Goal: Transaction & Acquisition: Book appointment/travel/reservation

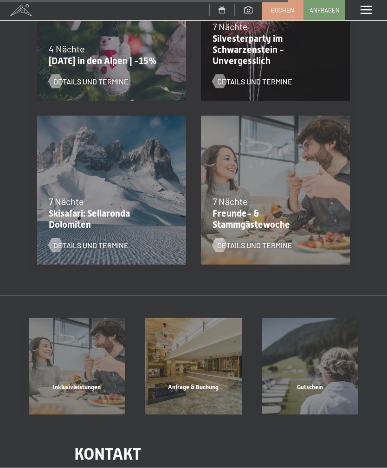
scroll to position [1085, 0]
click at [307, 213] on p "Freunde- & Stammgästewoche" at bounding box center [272, 218] width 121 height 22
click at [273, 243] on span "Details und Termine" at bounding box center [254, 245] width 75 height 10
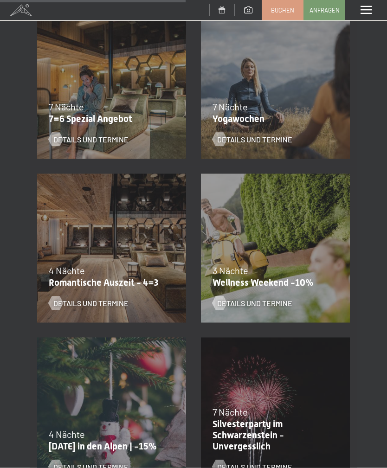
scroll to position [700, 0]
click at [59, 137] on div at bounding box center [55, 139] width 8 height 14
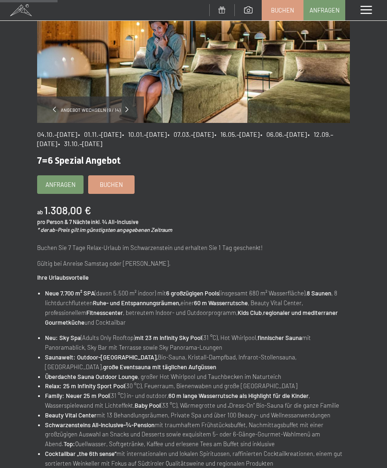
scroll to position [113, 0]
click at [122, 191] on link "Buchen" at bounding box center [111, 185] width 45 height 18
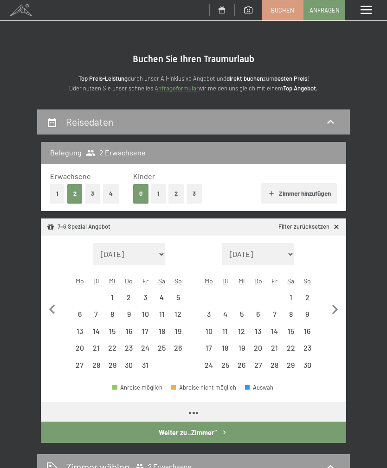
select select "2025-10-01"
select select "2025-11-01"
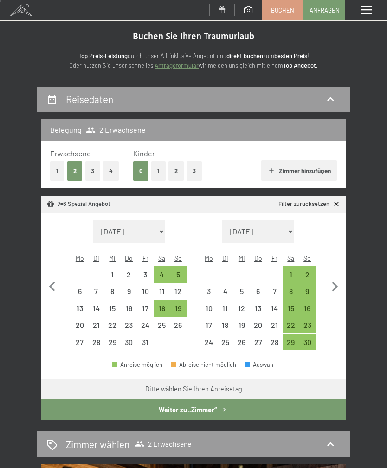
scroll to position [23, 0]
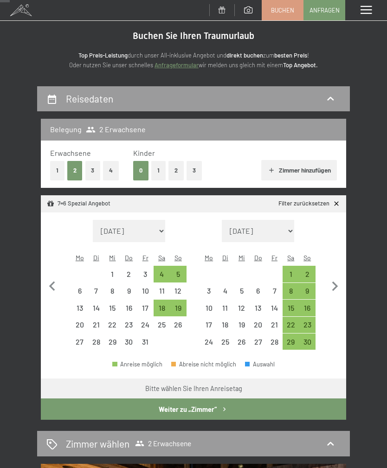
click at [161, 220] on select "August 2025 September 2025 Oktober 2025 November 2025 Dezember 2025 Januar 2026…" at bounding box center [129, 231] width 72 height 22
select select "2026-09-01"
select select "2026-10-01"
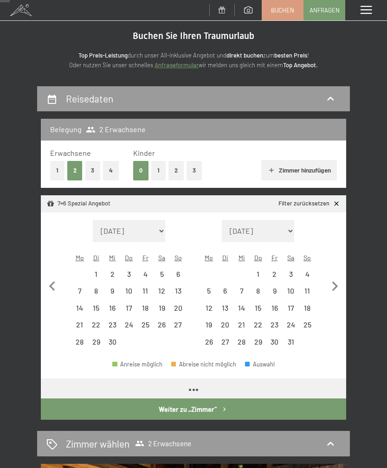
select select "2026-09-01"
select select "2026-10-01"
click at [182, 321] on div "27" at bounding box center [178, 328] width 14 height 14
select select "2026-09-01"
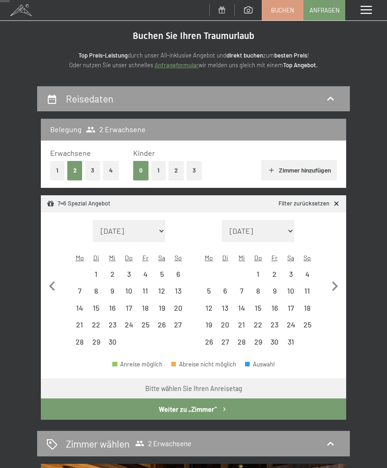
select select "2026-10-01"
click at [308, 270] on div "4" at bounding box center [307, 277] width 14 height 14
select select "2026-09-01"
select select "2026-10-01"
click at [217, 398] on button "Weiter zu „Zimmer“" at bounding box center [193, 408] width 305 height 21
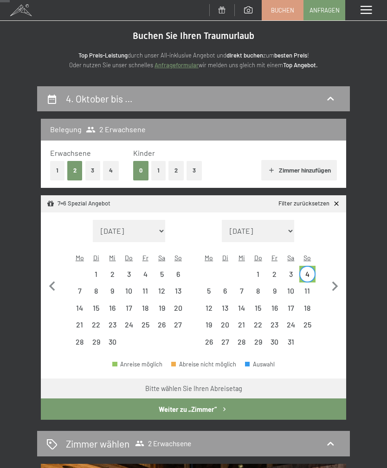
scroll to position [108, 0]
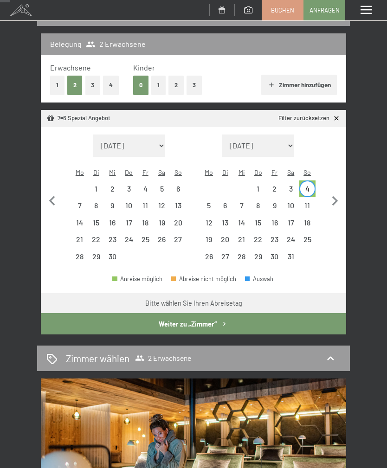
select select "2026-09-01"
select select "2026-10-01"
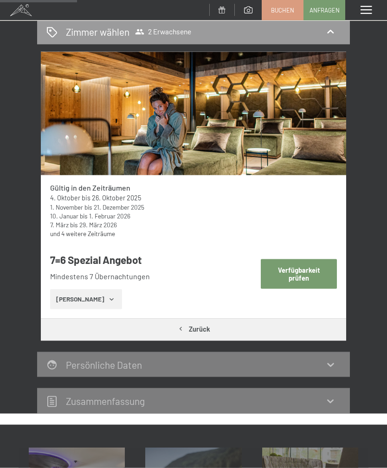
scroll to position [0, 0]
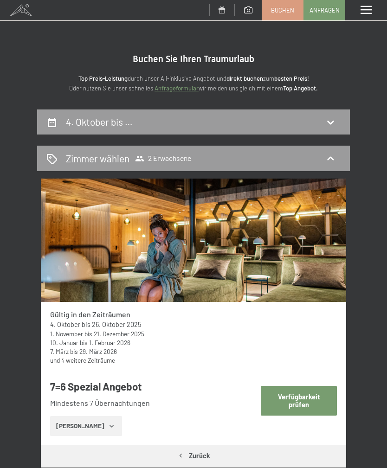
click at [53, 115] on div "4. Oktober bis …" at bounding box center [193, 121] width 294 height 13
select select "2026-09-01"
select select "2026-10-01"
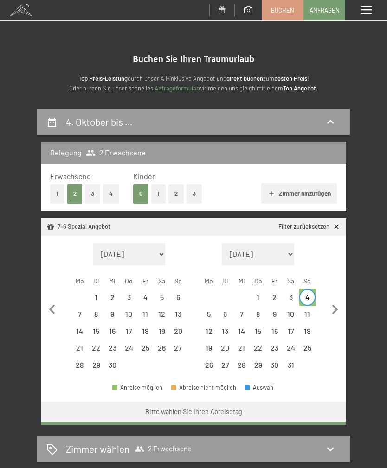
scroll to position [108, 0]
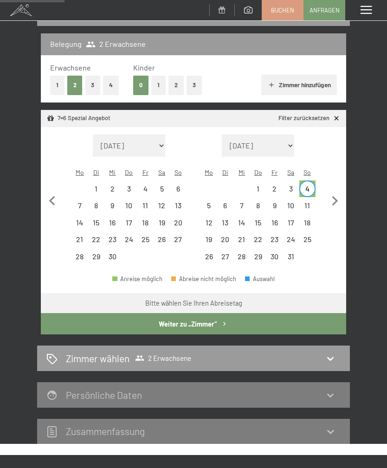
click at [178, 235] on div "27" at bounding box center [178, 242] width 14 height 14
select select "2026-09-01"
select select "2026-10-01"
click at [308, 185] on div "4" at bounding box center [307, 192] width 14 height 14
select select "2025-10-01"
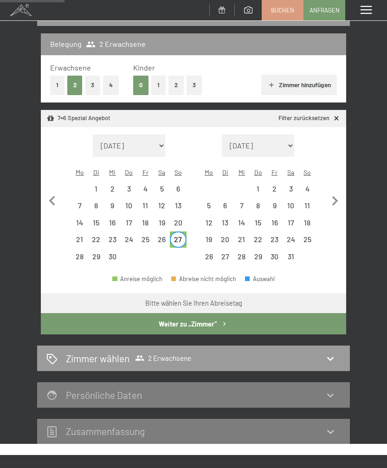
select select "2025-11-01"
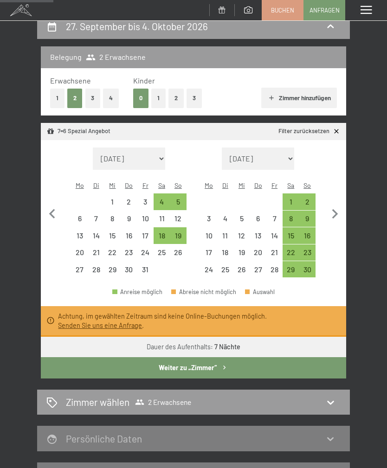
scroll to position [95, 0]
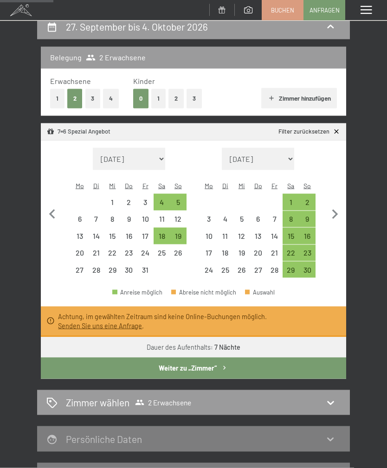
click at [158, 151] on select "August 2025 September 2025 Oktober 2025 November 2025 Dezember 2025 Januar 2026…" at bounding box center [129, 159] width 72 height 22
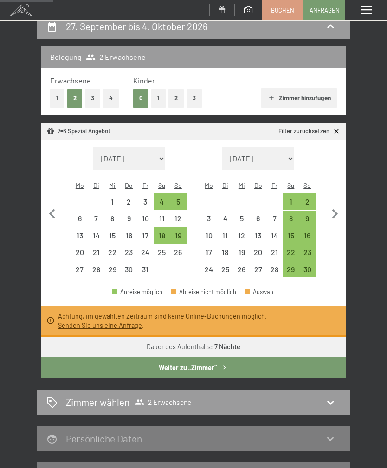
select select "2026-09-01"
select select "2026-10-01"
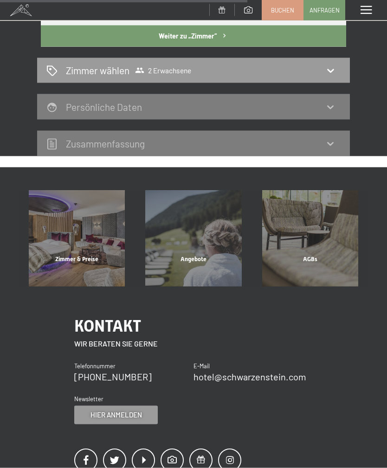
scroll to position [427, 0]
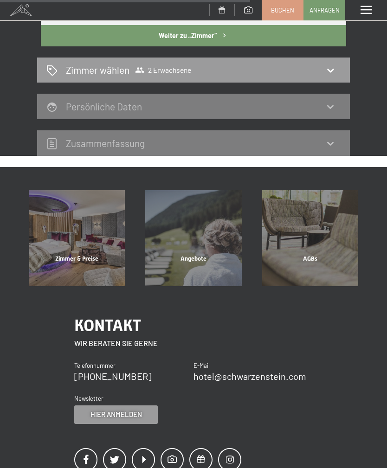
click at [227, 254] on div "Angebote" at bounding box center [193, 270] width 116 height 32
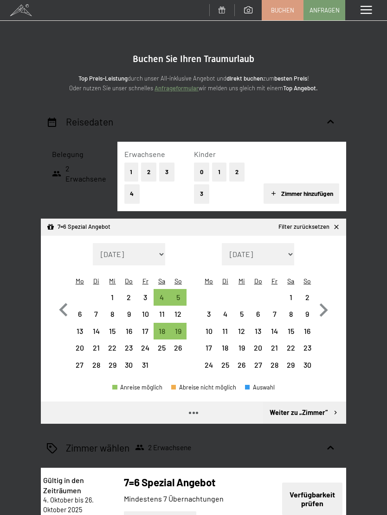
select select "[DATE]"
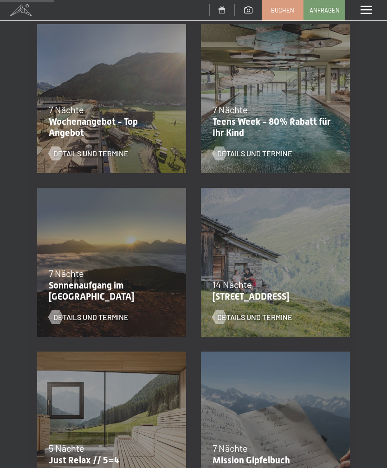
scroll to position [191, 0]
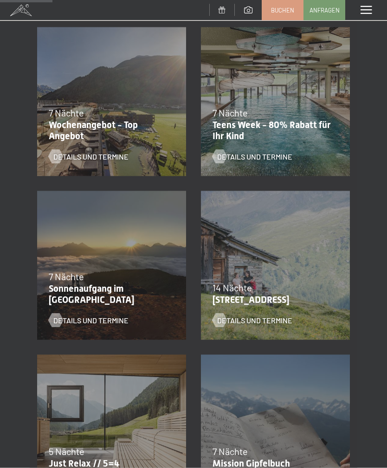
click at [327, 151] on div "23.08.–14.09.2025 27.09.–21.12.2025 10.01.–18.01.2026 31.01.–15.02.2026 07.03.–…" at bounding box center [275, 102] width 164 height 164
click at [298, 126] on p "Teens Week - 80% Rabatt für Ihr Kind" at bounding box center [272, 130] width 121 height 22
click at [283, 155] on span "Details und Termine" at bounding box center [254, 156] width 75 height 10
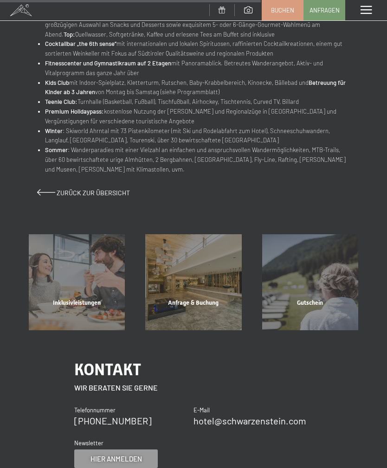
scroll to position [579, 0]
click at [51, 190] on span at bounding box center [46, 193] width 18 height 6
